Goal: Transaction & Acquisition: Purchase product/service

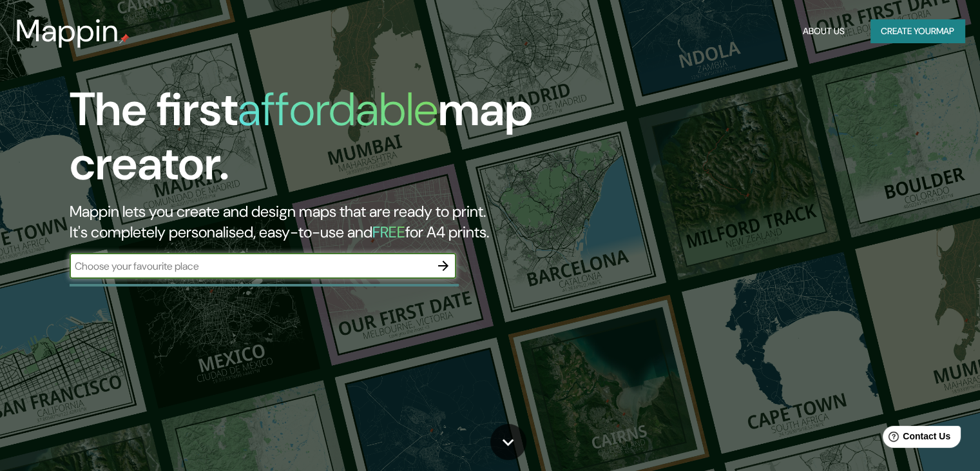
click at [326, 264] on input "text" at bounding box center [250, 265] width 361 height 15
type input "expo plaza ags"
click at [446, 266] on icon "button" at bounding box center [443, 265] width 10 height 10
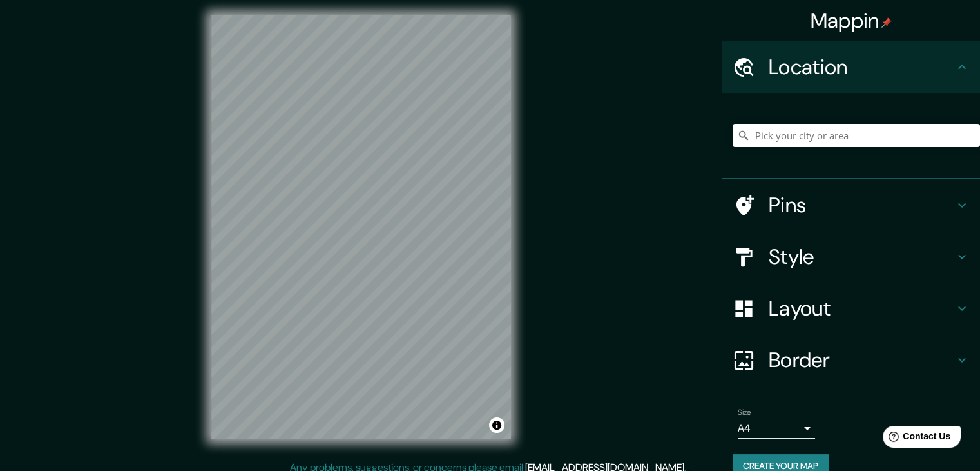
scroll to position [15, 0]
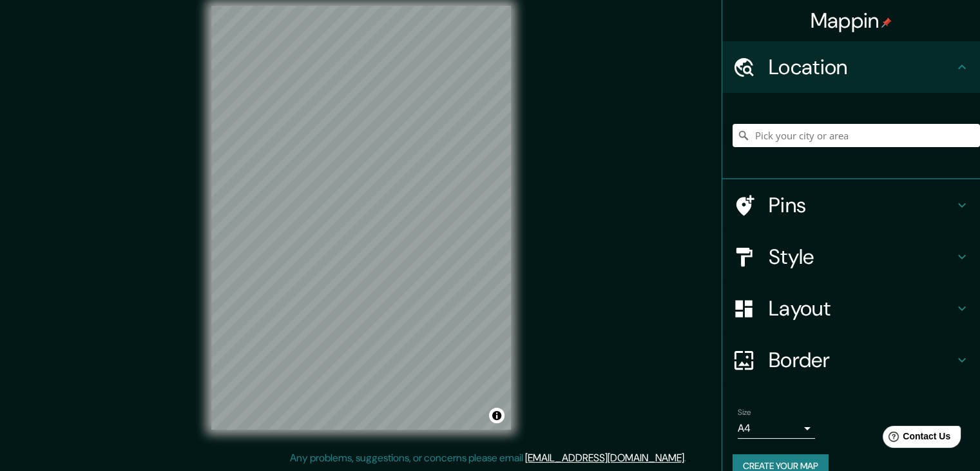
click at [828, 253] on h4 "Style" at bounding box center [862, 257] width 186 height 26
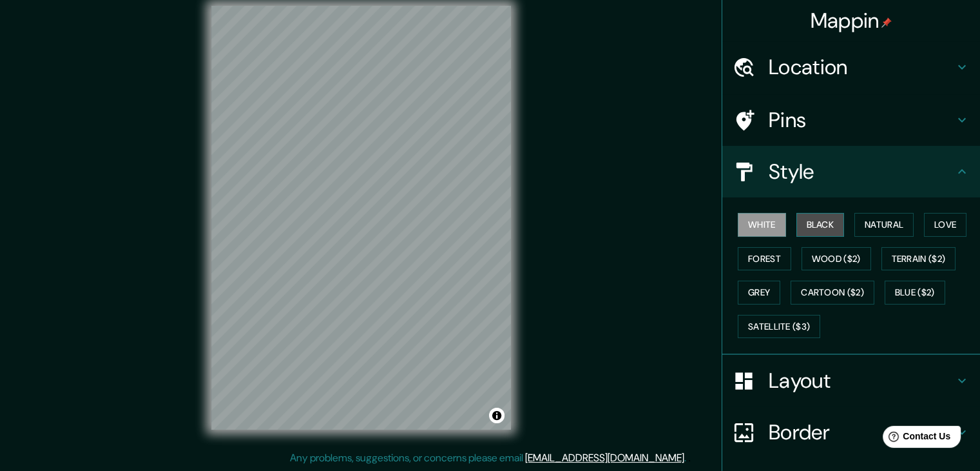
click at [829, 228] on button "Black" at bounding box center [821, 225] width 48 height 24
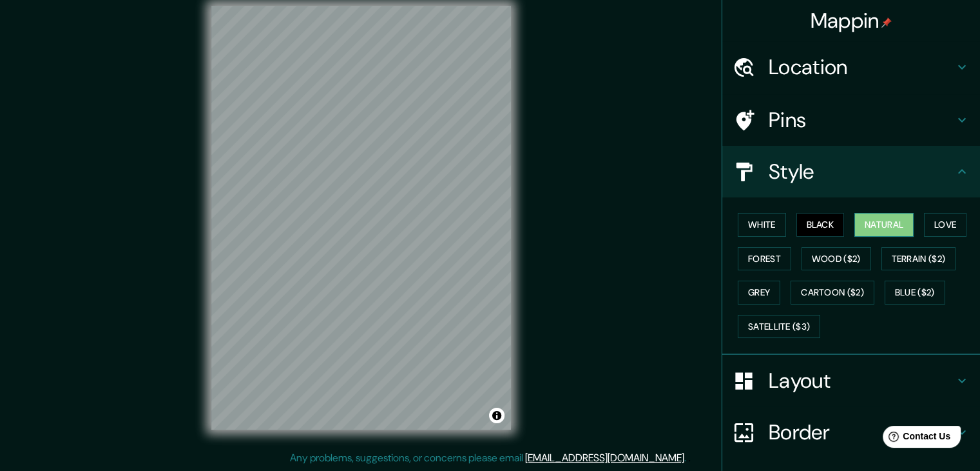
click at [864, 224] on button "Natural" at bounding box center [884, 225] width 59 height 24
click at [930, 217] on button "Love" at bounding box center [945, 225] width 43 height 24
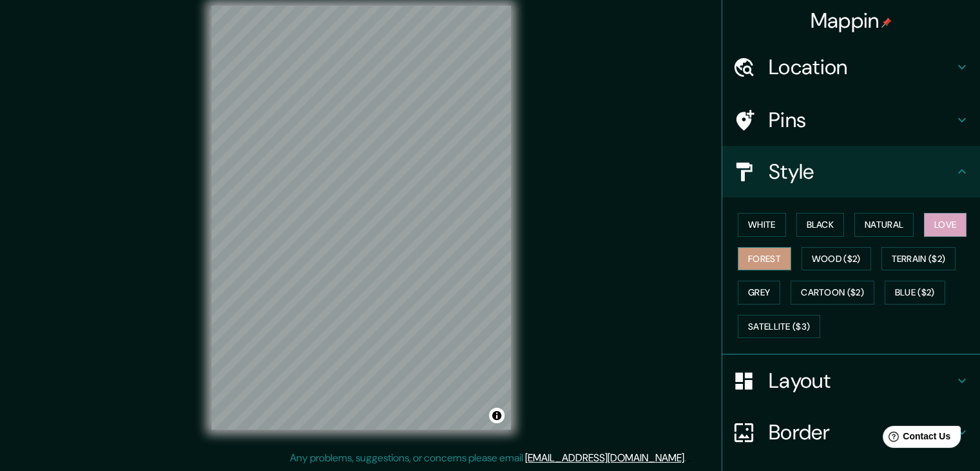
click at [757, 253] on button "Forest" at bounding box center [765, 259] width 54 height 24
click at [811, 245] on div "White Black Natural Love Forest Wood ($2) Terrain ($2) Grey Cartoon ($2) Blue (…" at bounding box center [857, 275] width 248 height 135
click at [815, 252] on button "Wood ($2)" at bounding box center [837, 259] width 70 height 24
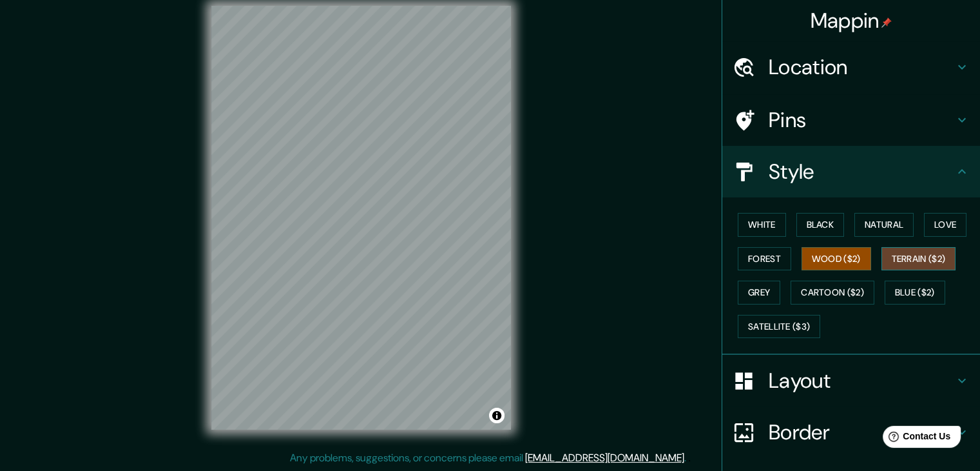
click at [898, 255] on button "Terrain ($2)" at bounding box center [919, 259] width 75 height 24
click at [837, 292] on button "Cartoon ($2)" at bounding box center [833, 292] width 84 height 24
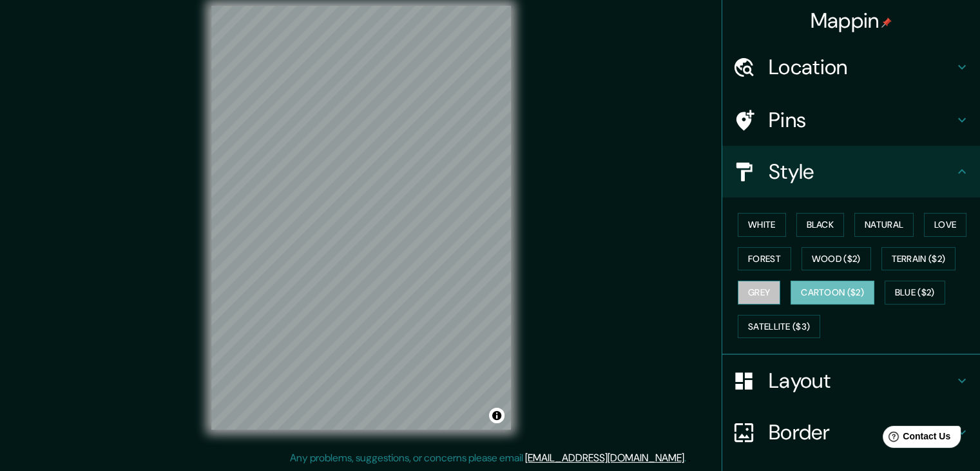
click at [752, 297] on button "Grey" at bounding box center [759, 292] width 43 height 24
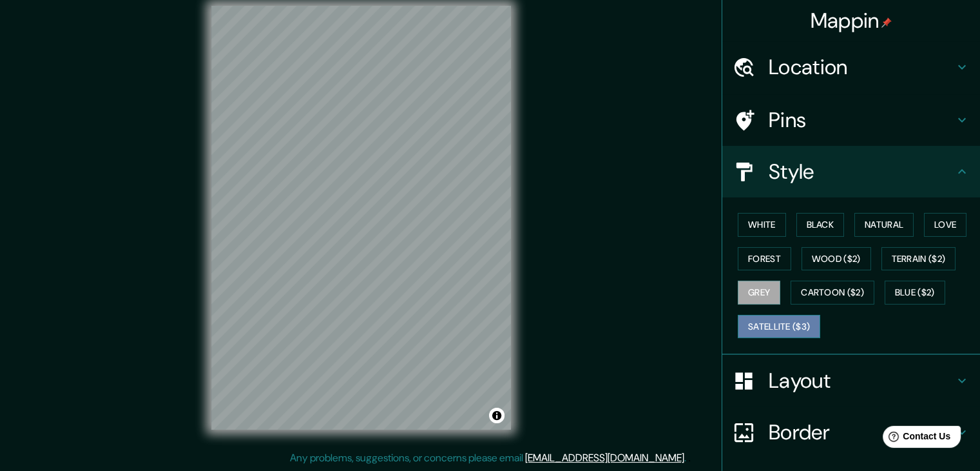
click at [794, 319] on button "Satellite ($3)" at bounding box center [779, 327] width 83 height 24
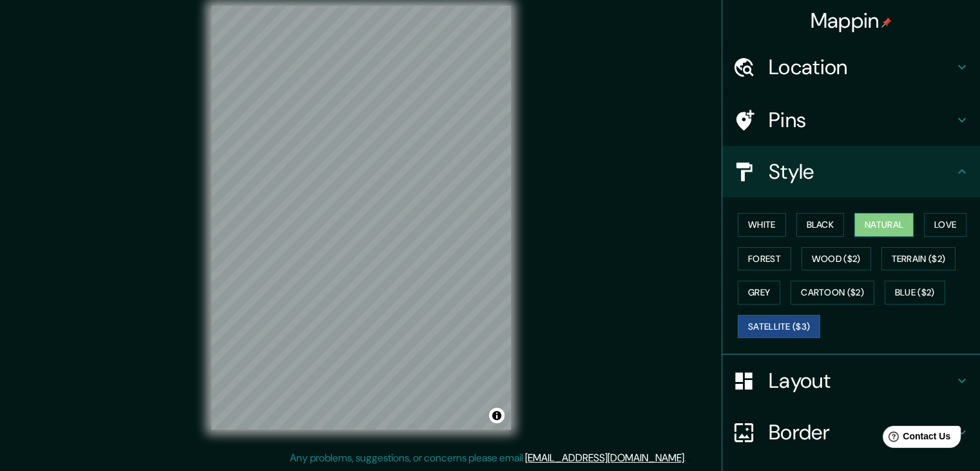
click at [870, 215] on button "Natural" at bounding box center [884, 225] width 59 height 24
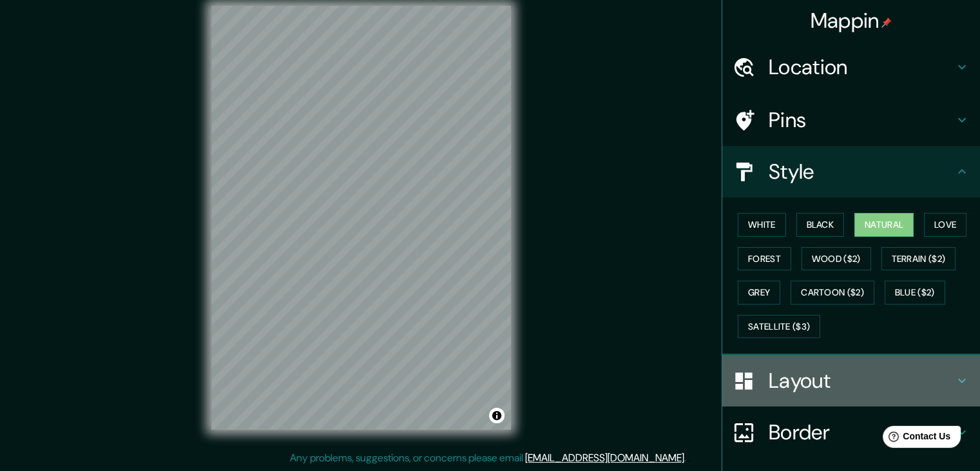
click at [862, 369] on h4 "Layout" at bounding box center [862, 380] width 186 height 26
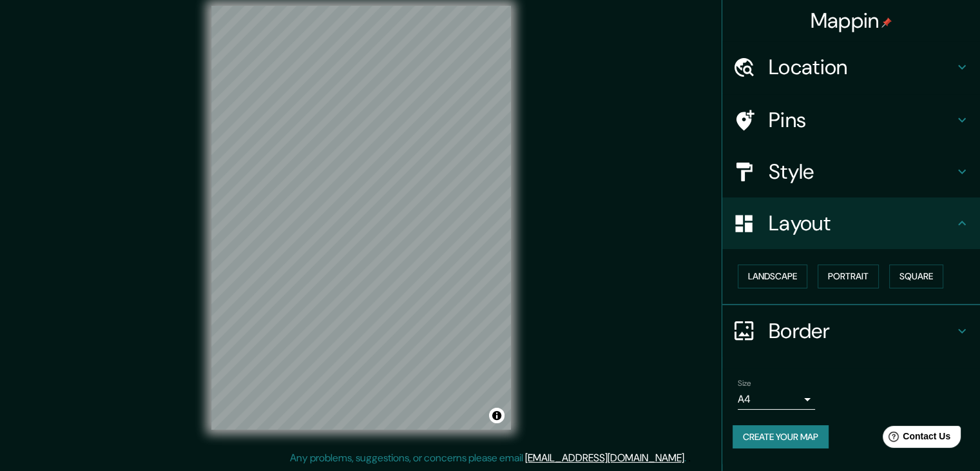
click at [808, 393] on body "Mappin Location Pins Style Layout Landscape Portrait Square Border Choose a bor…" at bounding box center [490, 220] width 980 height 471
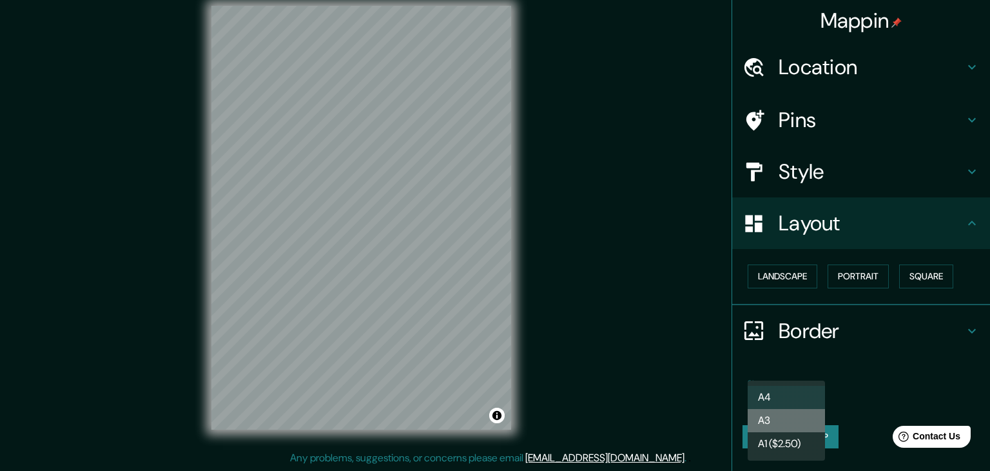
click at [808, 424] on li "A3" at bounding box center [786, 420] width 77 height 23
click at [806, 398] on body "Mappin Location Pins Style Layout Landscape Portrait Square Border Choose a bor…" at bounding box center [495, 220] width 990 height 471
click at [786, 388] on li "A4" at bounding box center [786, 396] width 77 height 23
type input "single"
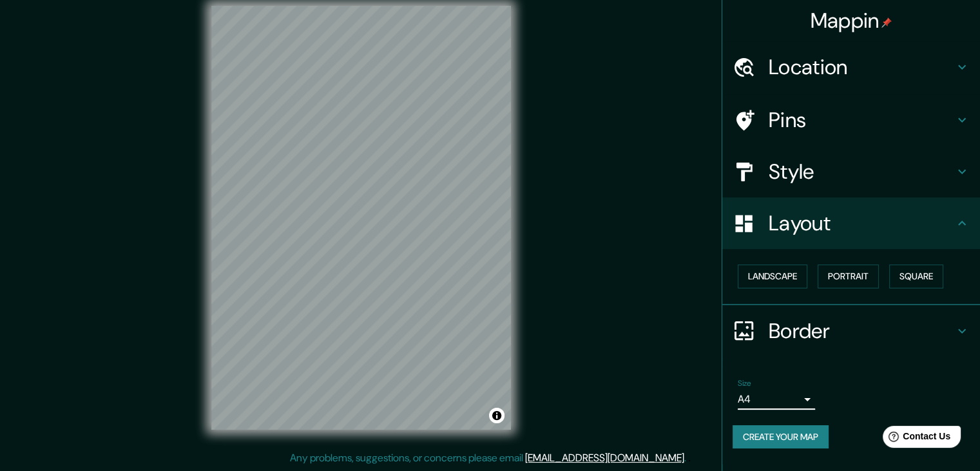
click at [970, 330] on icon at bounding box center [962, 330] width 15 height 15
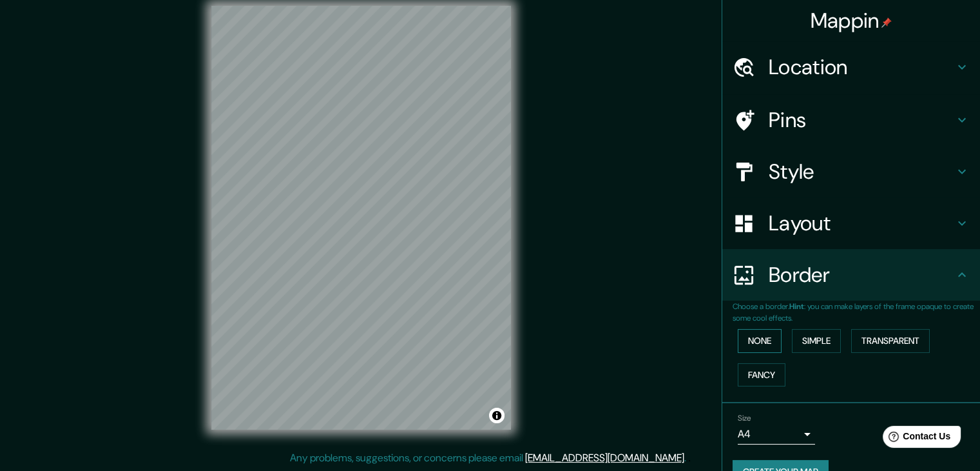
click at [756, 338] on button "None" at bounding box center [760, 341] width 44 height 24
click at [766, 341] on button "None" at bounding box center [760, 341] width 44 height 24
click at [810, 342] on button "Simple" at bounding box center [816, 341] width 49 height 24
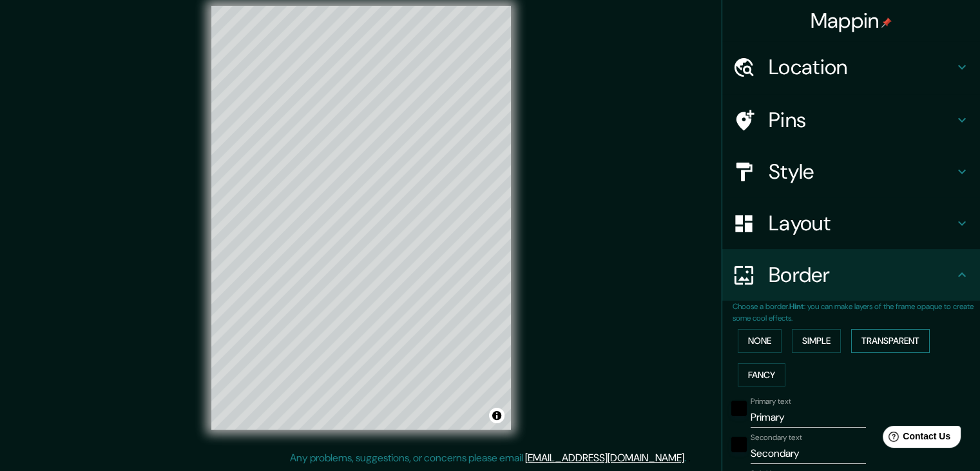
click at [853, 336] on button "Transparent" at bounding box center [891, 341] width 79 height 24
click at [754, 369] on button "Fancy" at bounding box center [762, 375] width 48 height 24
click at [758, 336] on button "None" at bounding box center [760, 341] width 44 height 24
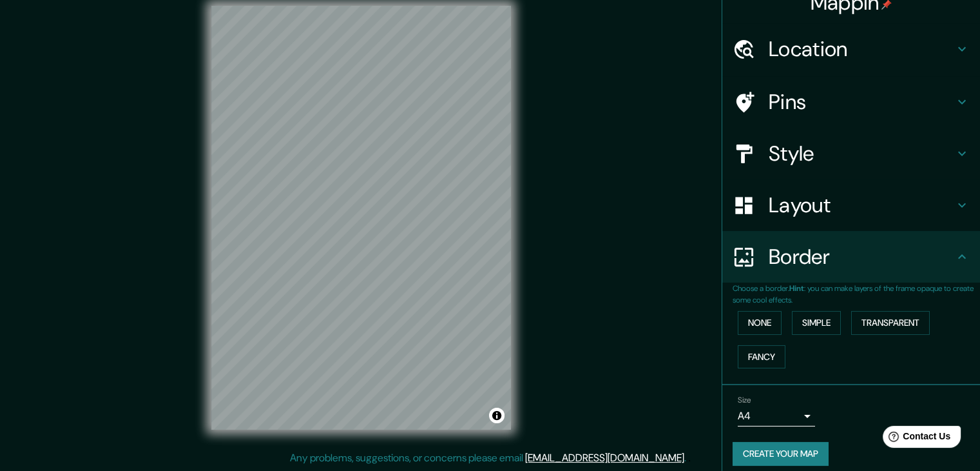
scroll to position [27, 0]
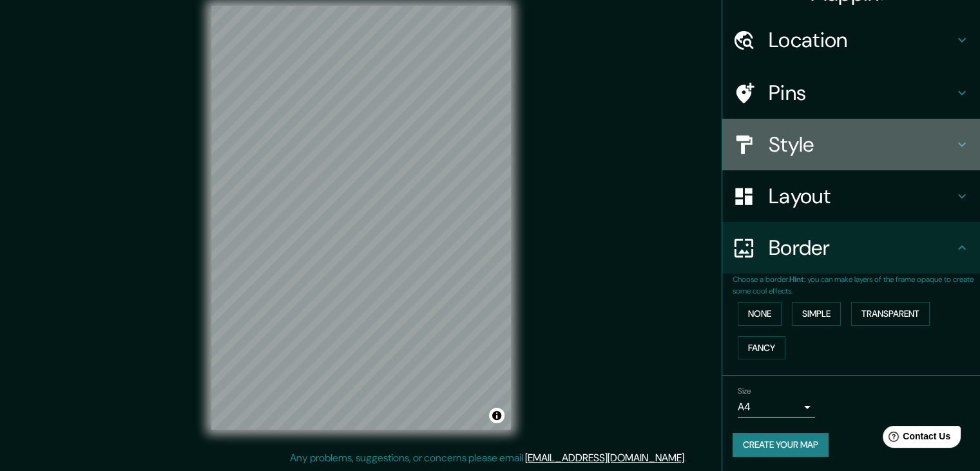
click at [814, 158] on div "Style" at bounding box center [852, 145] width 258 height 52
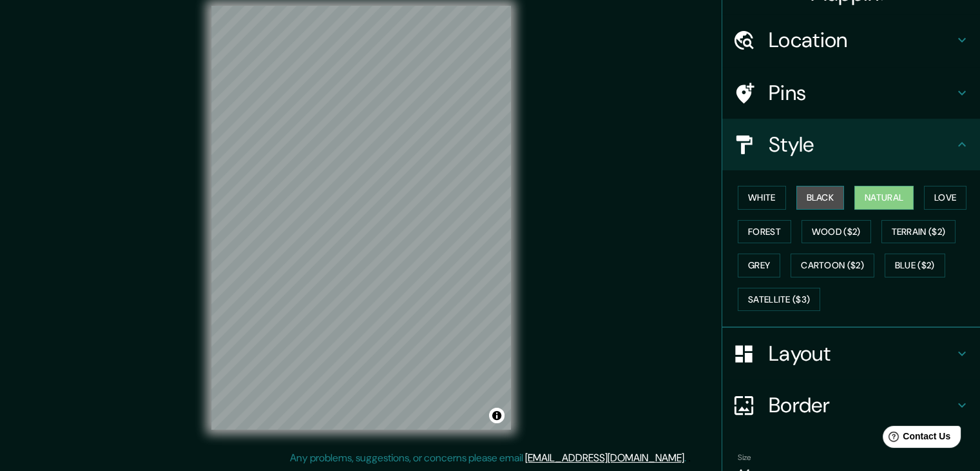
click at [820, 198] on button "Black" at bounding box center [821, 198] width 48 height 24
click at [878, 192] on button "Natural" at bounding box center [884, 198] width 59 height 24
click at [955, 145] on icon at bounding box center [962, 144] width 15 height 15
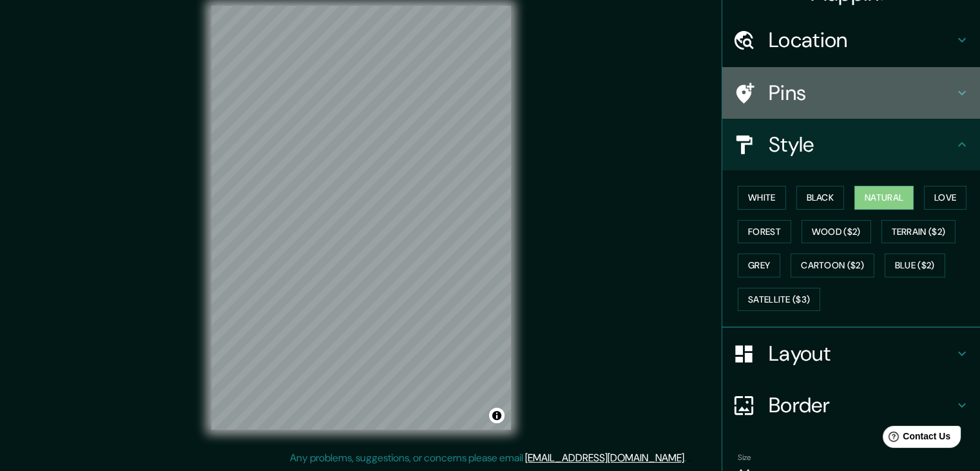
click at [939, 99] on h4 "Pins" at bounding box center [862, 93] width 186 height 26
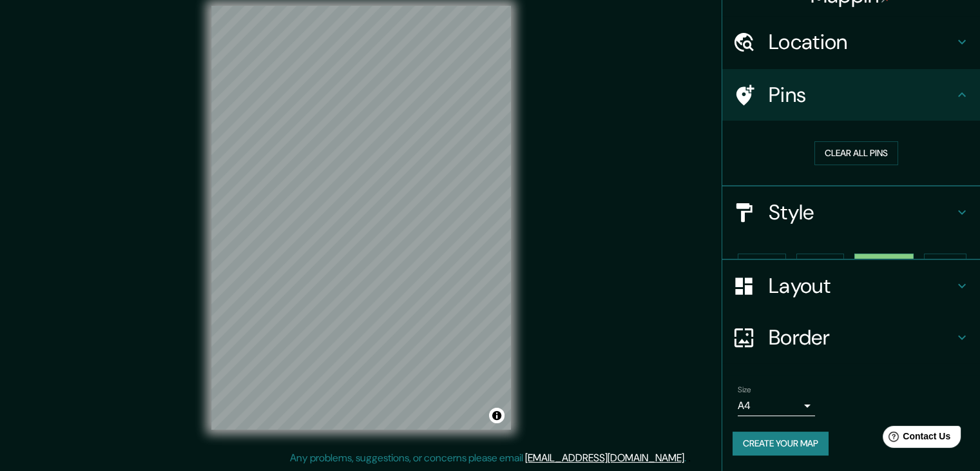
scroll to position [3, 0]
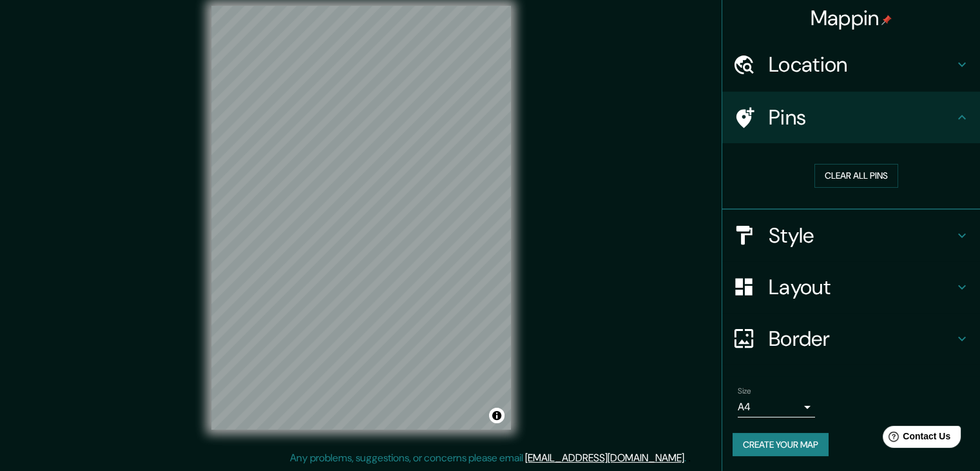
drag, startPoint x: 737, startPoint y: 104, endPoint x: 687, endPoint y: 130, distance: 56.8
click at [683, 130] on div "Mappin Location Pins Clear all pins Style Layout Border Choose a border. Hint :…" at bounding box center [490, 227] width 980 height 485
click at [846, 171] on button "Clear all pins" at bounding box center [857, 176] width 84 height 24
drag, startPoint x: 787, startPoint y: 123, endPoint x: 632, endPoint y: 171, distance: 162.5
click at [678, 167] on div "Mappin Location Pins Clear all pins Style Layout Border Choose a border. Hint :…" at bounding box center [490, 227] width 980 height 485
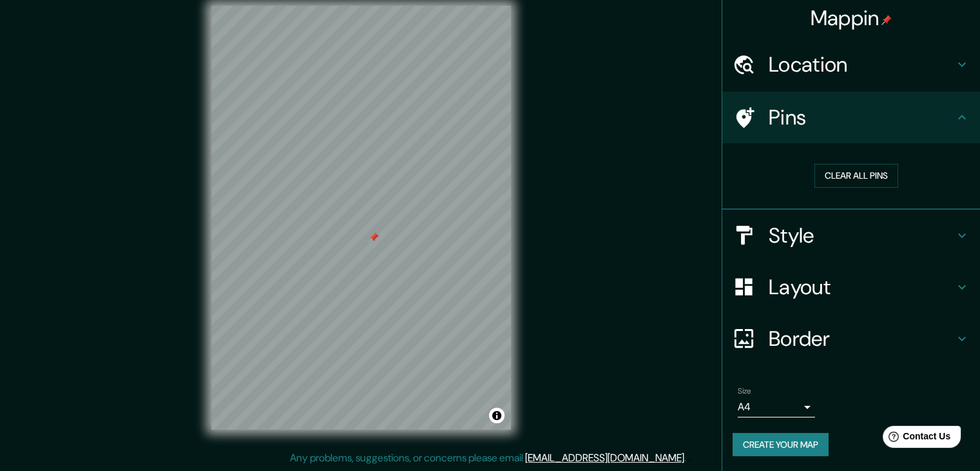
click at [375, 238] on div at bounding box center [374, 237] width 10 height 10
click at [856, 171] on button "Clear all pins" at bounding box center [857, 176] width 84 height 24
click at [837, 52] on h4 "Location" at bounding box center [862, 65] width 186 height 26
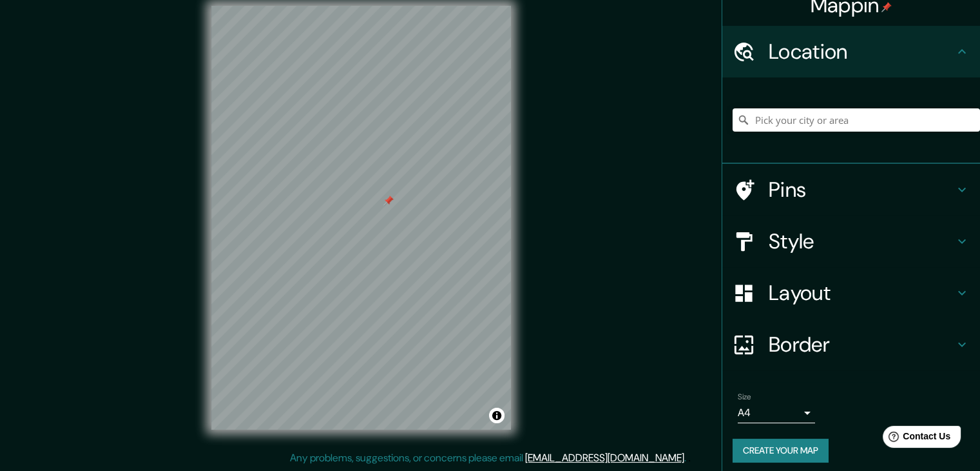
scroll to position [22, 0]
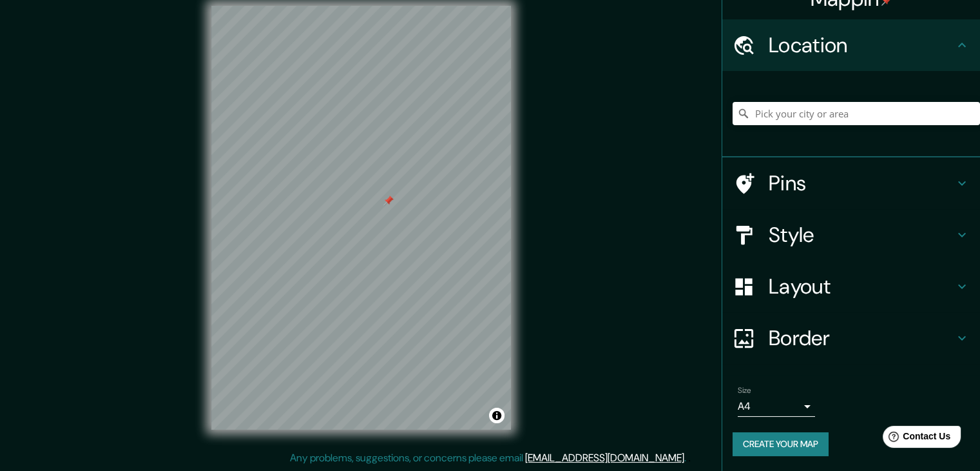
click at [821, 231] on h4 "Style" at bounding box center [862, 235] width 186 height 26
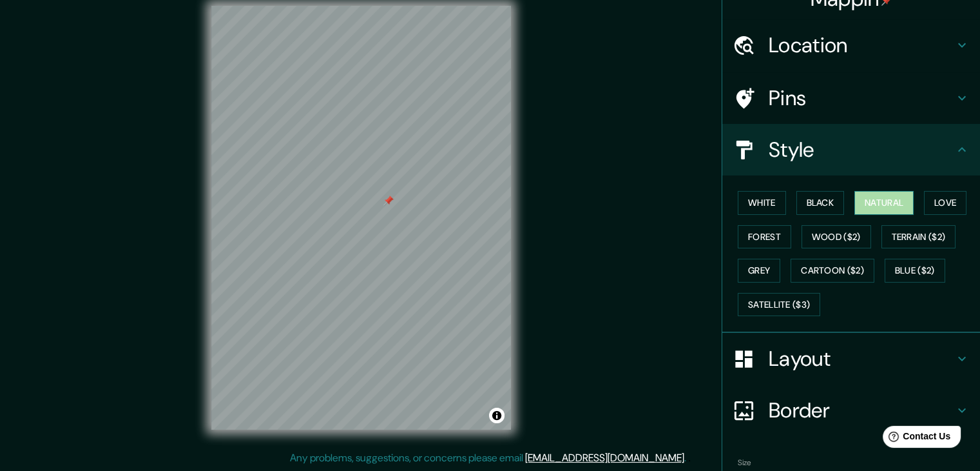
click at [879, 202] on button "Natural" at bounding box center [884, 203] width 59 height 24
drag, startPoint x: 879, startPoint y: 202, endPoint x: 897, endPoint y: 199, distance: 19.0
click at [891, 199] on button "Natural" at bounding box center [884, 203] width 59 height 24
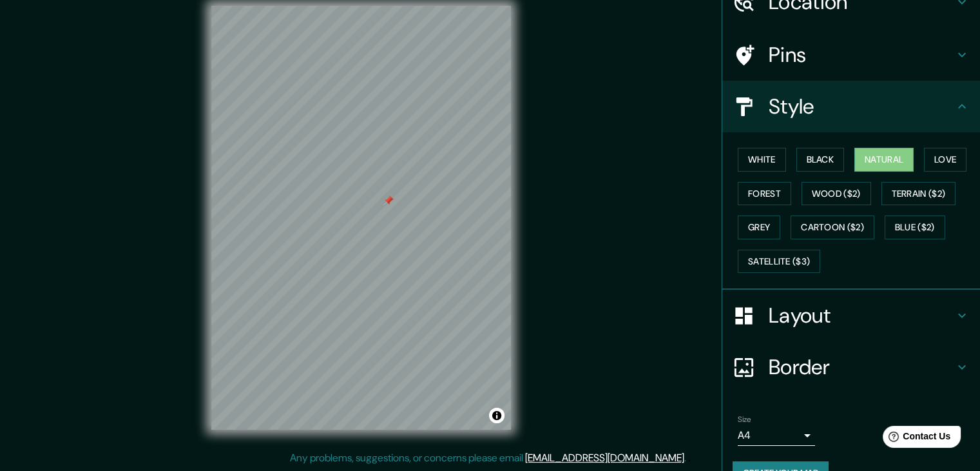
scroll to position [93, 0]
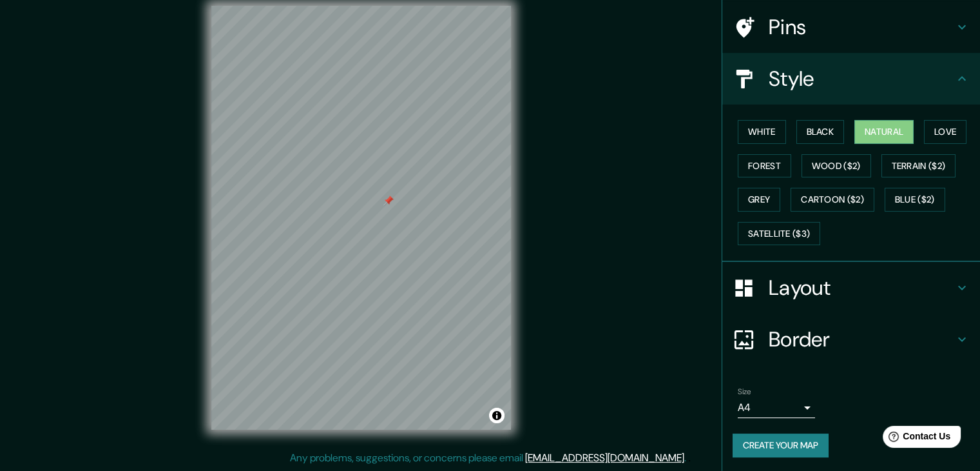
click at [795, 445] on button "Create your map" at bounding box center [781, 445] width 96 height 24
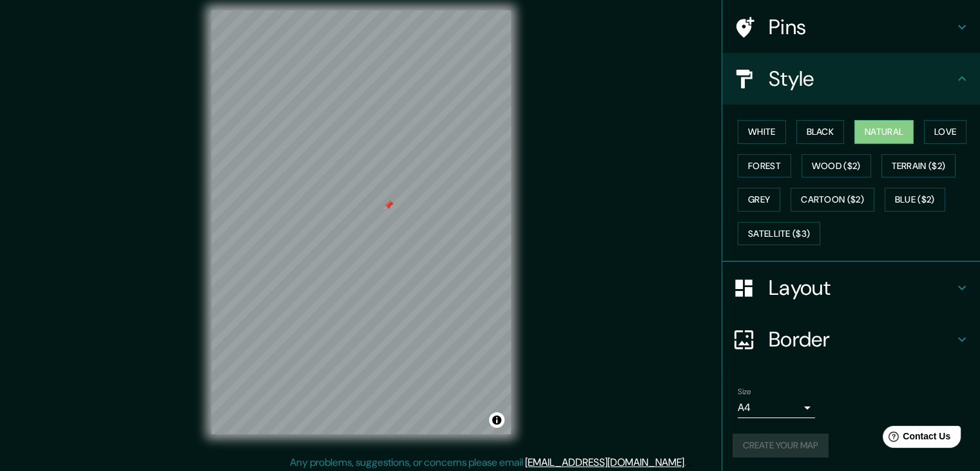
scroll to position [15, 0]
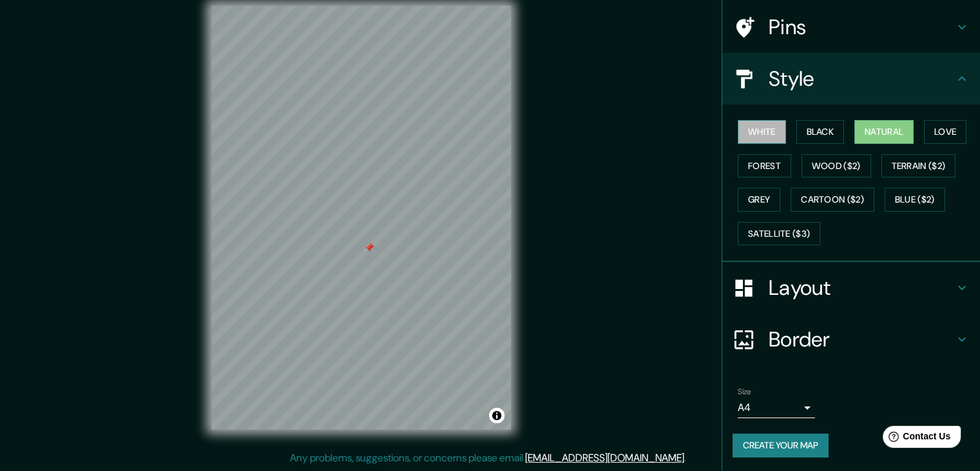
click at [758, 133] on button "White" at bounding box center [762, 132] width 48 height 24
click at [813, 127] on button "Black" at bounding box center [821, 132] width 48 height 24
click at [859, 124] on button "Natural" at bounding box center [884, 132] width 59 height 24
click at [756, 188] on button "Grey" at bounding box center [759, 200] width 43 height 24
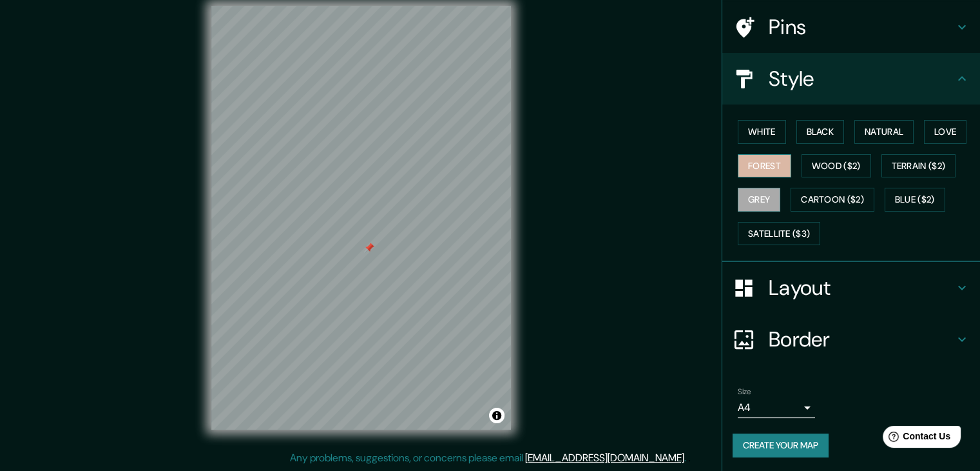
click at [768, 168] on button "Forest" at bounding box center [765, 166] width 54 height 24
click at [830, 164] on button "Wood ($2)" at bounding box center [837, 166] width 70 height 24
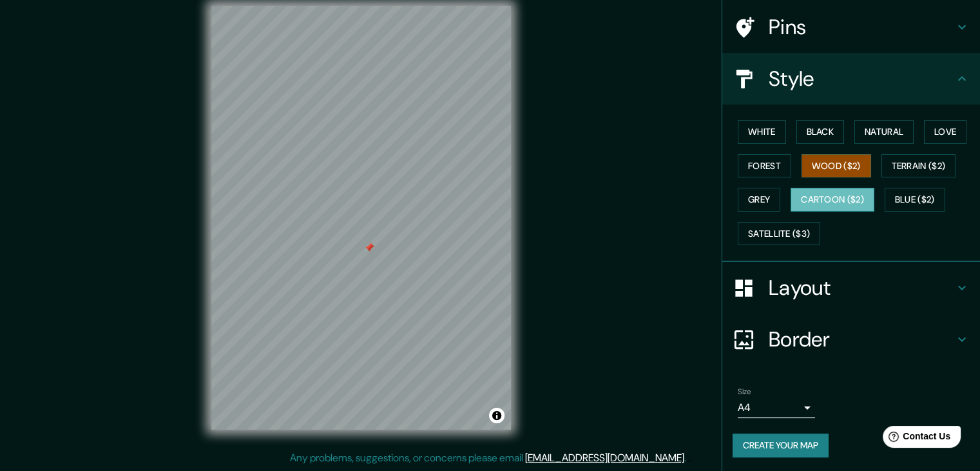
click at [817, 198] on button "Cartoon ($2)" at bounding box center [833, 200] width 84 height 24
click at [923, 198] on button "Blue ($2)" at bounding box center [915, 200] width 61 height 24
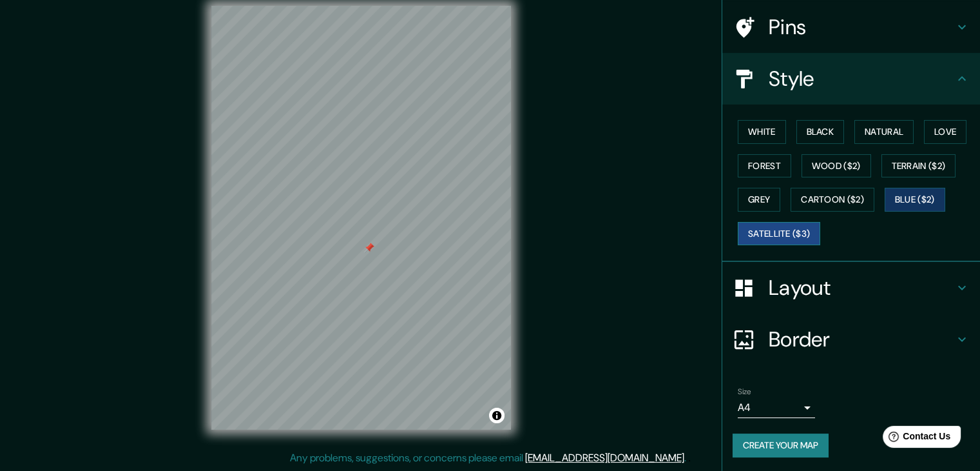
click at [784, 237] on button "Satellite ($3)" at bounding box center [779, 234] width 83 height 24
click at [816, 197] on button "Cartoon ($2)" at bounding box center [833, 200] width 84 height 24
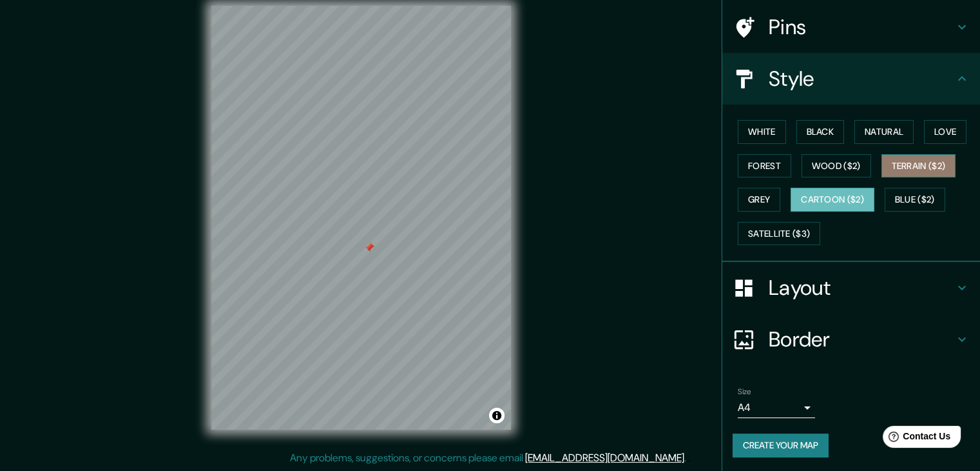
click at [907, 157] on button "Terrain ($2)" at bounding box center [919, 166] width 75 height 24
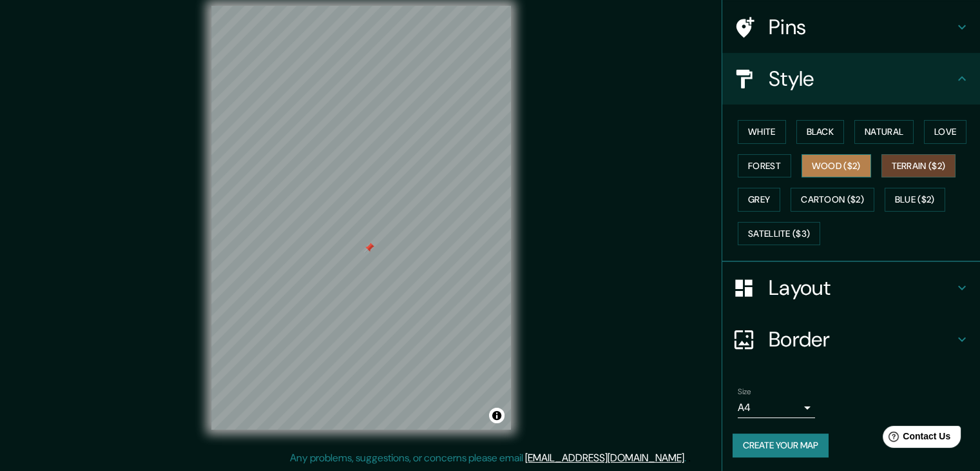
click at [838, 166] on button "Wood ($2)" at bounding box center [837, 166] width 70 height 24
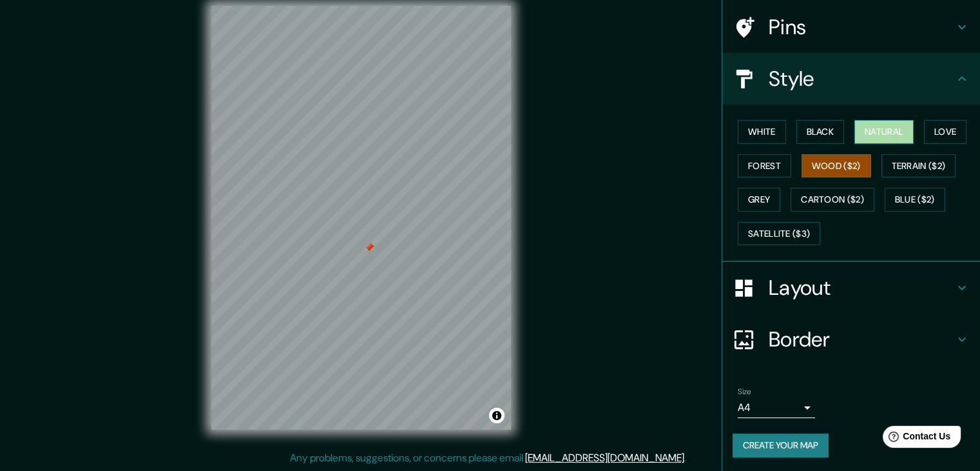
click at [879, 139] on button "Natural" at bounding box center [884, 132] width 59 height 24
drag, startPoint x: 511, startPoint y: 126, endPoint x: 609, endPoint y: 191, distance: 117.1
click at [609, 191] on div "Mappin Location Pins Style White Black Natural Love Forest Wood ($2) Terrain ($…" at bounding box center [490, 227] width 980 height 485
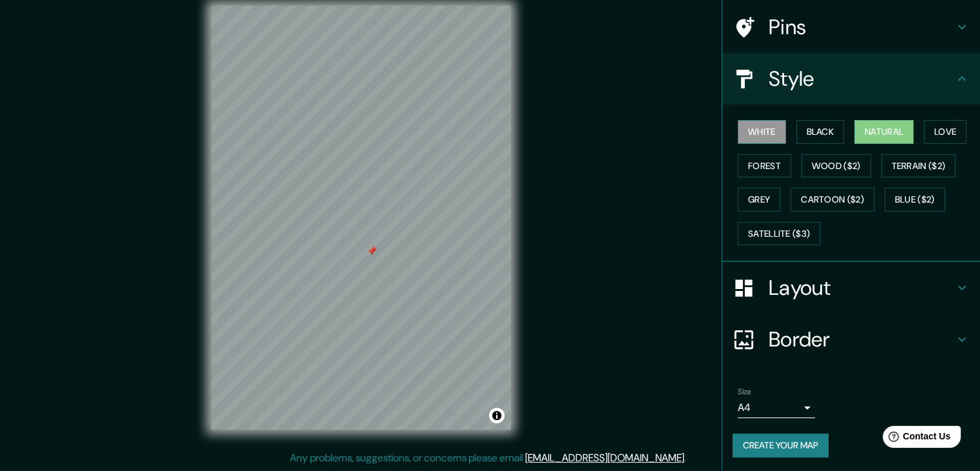
click at [760, 136] on button "White" at bounding box center [762, 132] width 48 height 24
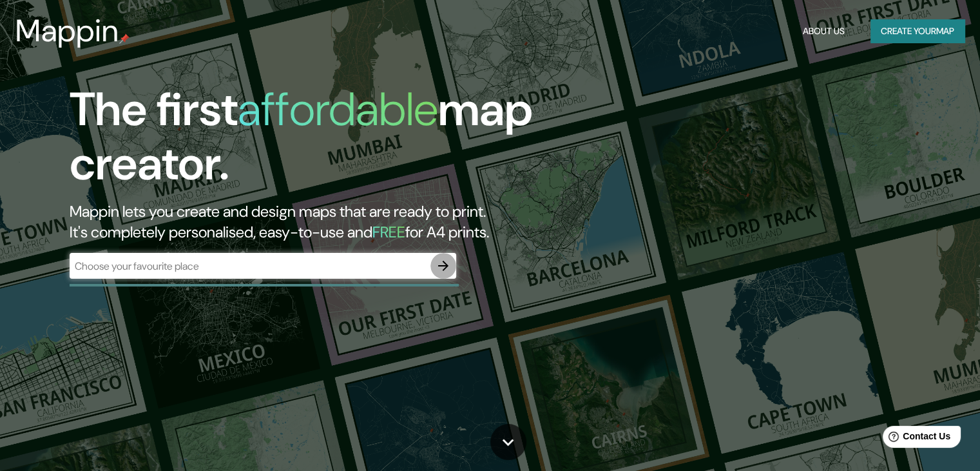
click at [440, 266] on icon "button" at bounding box center [443, 265] width 10 height 10
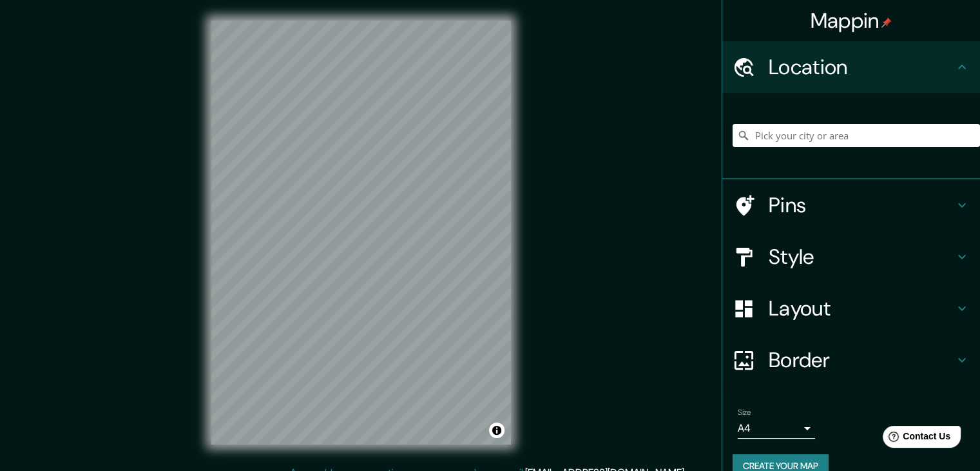
click at [534, 190] on div "Mappin Location Pins Style Layout Border Choose a border. Hint : you can make l…" at bounding box center [490, 242] width 980 height 485
click at [896, 242] on div "Style" at bounding box center [852, 257] width 258 height 52
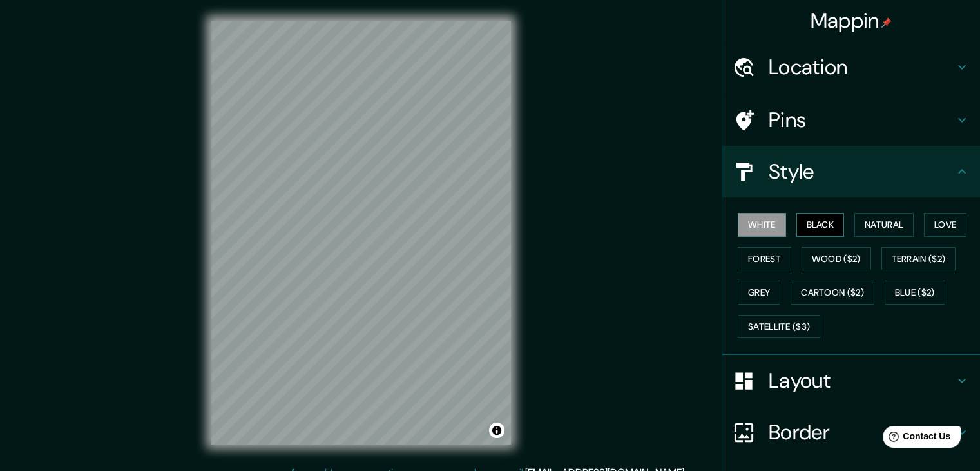
click at [807, 220] on button "Black" at bounding box center [821, 225] width 48 height 24
click at [870, 220] on button "Natural" at bounding box center [884, 225] width 59 height 24
